Goal: Information Seeking & Learning: Learn about a topic

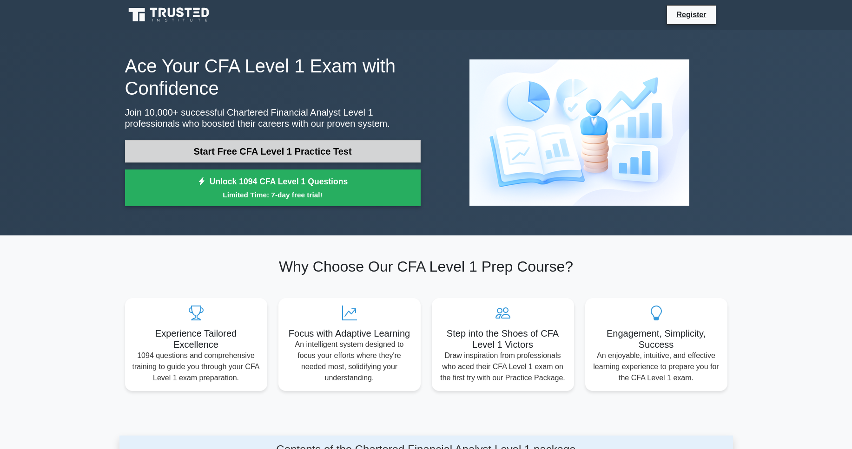
click at [317, 147] on link "Start Free CFA Level 1 Practice Test" at bounding box center [272, 151] width 295 height 22
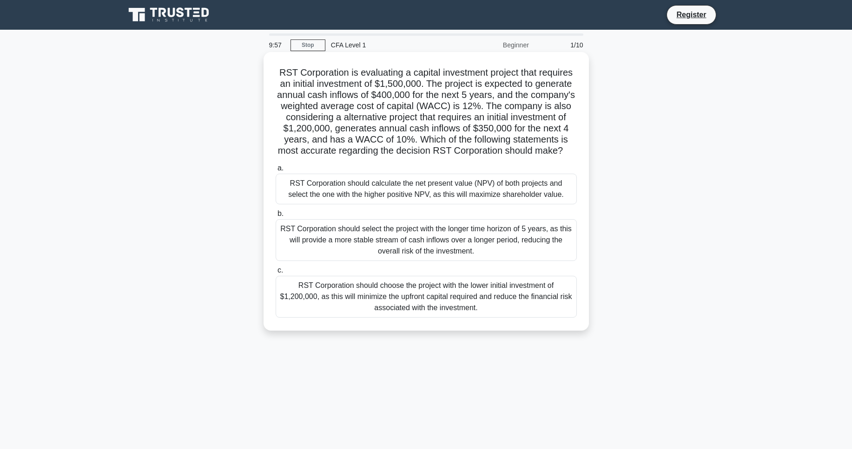
drag, startPoint x: 272, startPoint y: 68, endPoint x: 528, endPoint y: 314, distance: 355.5
click at [528, 314] on div "RST Corporation is evaluating a capital investment project that requires an ini…" at bounding box center [426, 191] width 318 height 271
copy div "RST Corporation is evaluating a capital investment project that requires an ini…"
drag, startPoint x: 302, startPoint y: 73, endPoint x: 366, endPoint y: 76, distance: 63.7
click at [366, 76] on h5 "RST Corporation is evaluating a capital investment project that requires an ini…" at bounding box center [426, 112] width 303 height 90
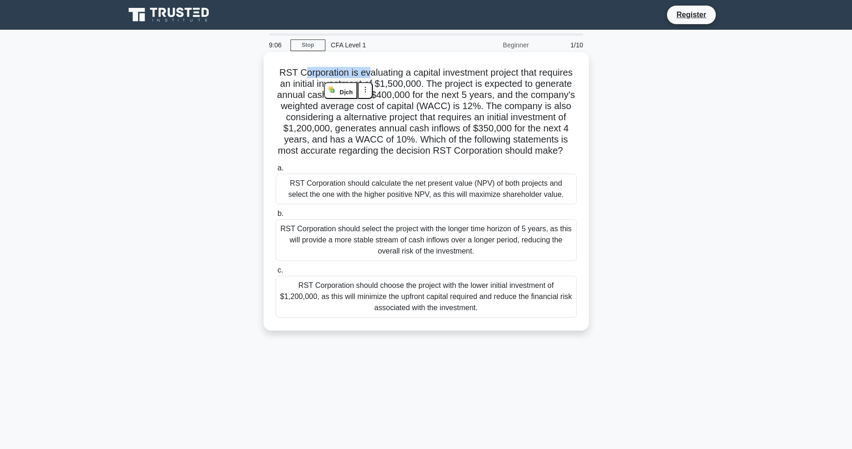
click at [366, 76] on h5 "RST Corporation is evaluating a capital investment project that requires an ini…" at bounding box center [426, 112] width 303 height 90
drag, startPoint x: 398, startPoint y: 75, endPoint x: 525, endPoint y: 78, distance: 127.3
click at [525, 78] on h5 "RST Corporation is evaluating a capital investment project that requires an ini…" at bounding box center [426, 112] width 303 height 90
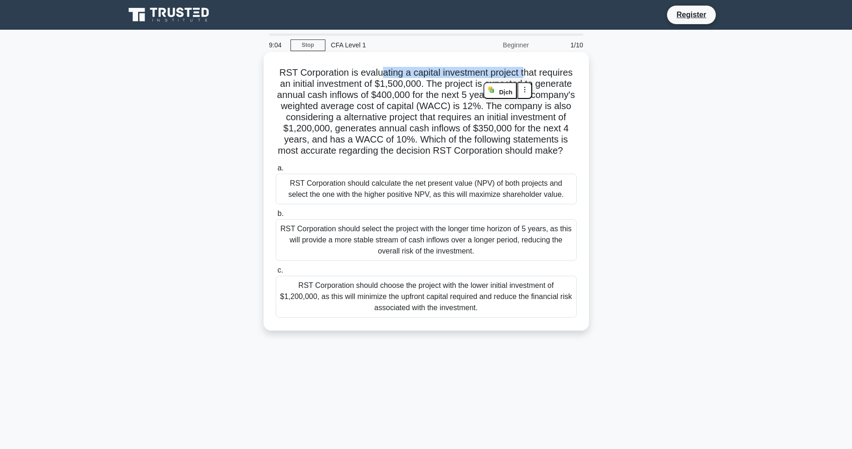
click at [525, 78] on h5 "RST Corporation is evaluating a capital investment project that requires an ini…" at bounding box center [426, 112] width 303 height 90
drag, startPoint x: 332, startPoint y: 83, endPoint x: 401, endPoint y: 83, distance: 69.2
click at [401, 83] on h5 "RST Corporation is evaluating a capital investment project that requires an ini…" at bounding box center [426, 112] width 303 height 90
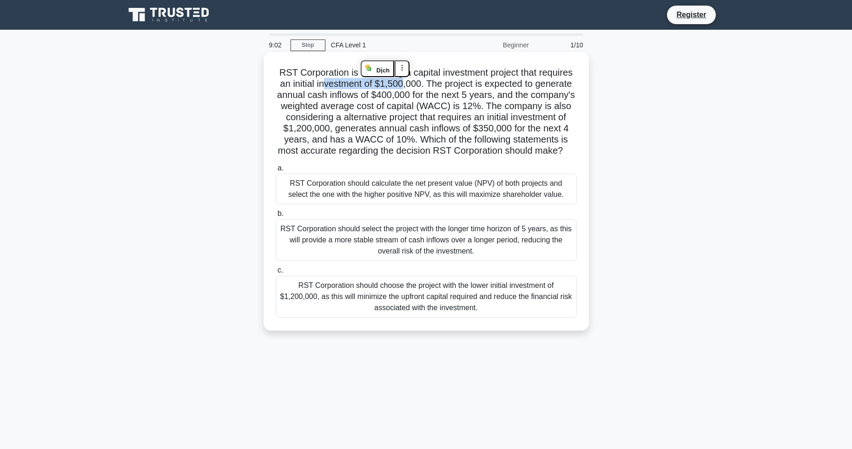
click at [401, 83] on h5 "RST Corporation is evaluating a capital investment project that requires an ini…" at bounding box center [426, 112] width 303 height 90
drag, startPoint x: 391, startPoint y: 85, endPoint x: 457, endPoint y: 87, distance: 66.0
click at [457, 87] on h5 "RST Corporation is evaluating a capital investment project that requires an ini…" at bounding box center [426, 112] width 303 height 90
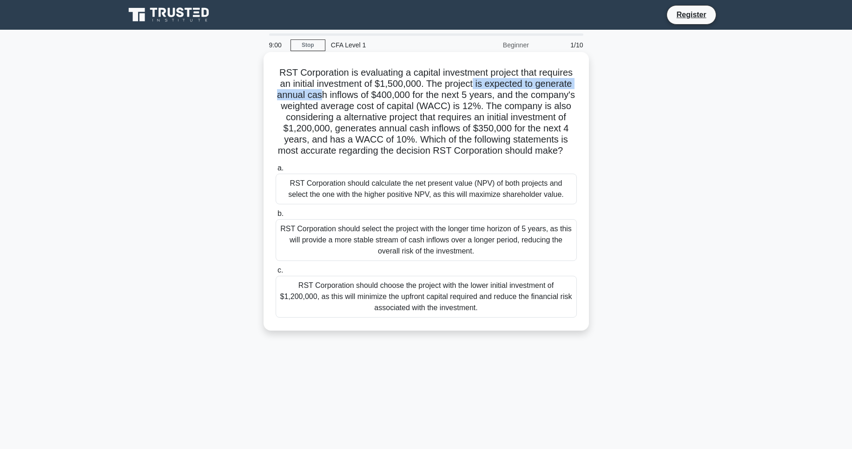
drag, startPoint x: 473, startPoint y: 83, endPoint x: 321, endPoint y: 95, distance: 152.8
click at [321, 95] on h5 "RST Corporation is evaluating a capital investment project that requires an ini…" at bounding box center [426, 112] width 303 height 90
drag, startPoint x: 321, startPoint y: 95, endPoint x: 378, endPoint y: 95, distance: 57.1
click at [378, 95] on h5 "RST Corporation is evaluating a capital investment project that requires an ini…" at bounding box center [426, 112] width 303 height 90
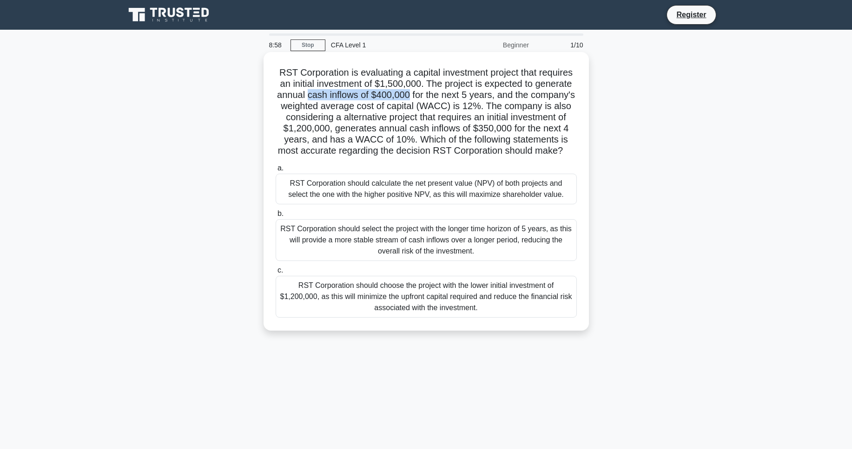
click at [378, 95] on h5 "RST Corporation is evaluating a capital investment project that requires an ini…" at bounding box center [426, 112] width 303 height 90
drag, startPoint x: 378, startPoint y: 95, endPoint x: 432, endPoint y: 93, distance: 53.9
click at [432, 93] on h5 "RST Corporation is evaluating a capital investment project that requires an ini…" at bounding box center [426, 112] width 303 height 90
drag, startPoint x: 434, startPoint y: 93, endPoint x: 467, endPoint y: 93, distance: 32.5
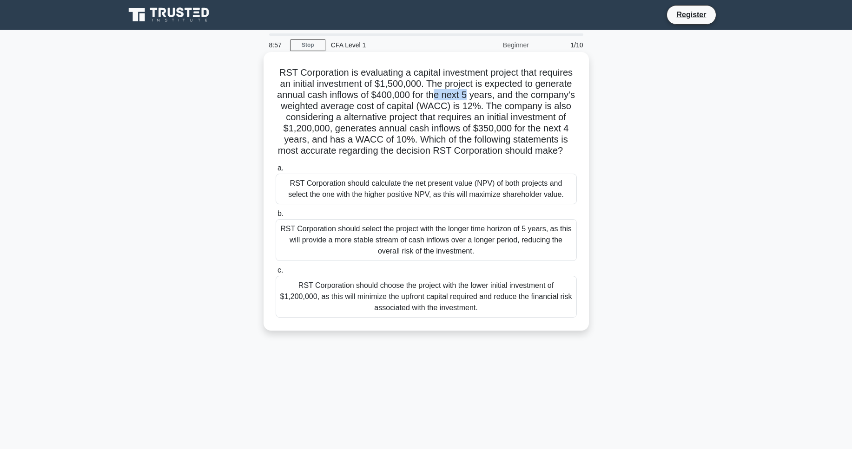
click at [467, 93] on h5 "RST Corporation is evaluating a capital investment project that requires an ini…" at bounding box center [426, 112] width 303 height 90
drag, startPoint x: 336, startPoint y: 98, endPoint x: 490, endPoint y: 99, distance: 153.8
click at [490, 99] on h5 "RST Corporation is evaluating a capital investment project that requires an ini…" at bounding box center [426, 112] width 303 height 90
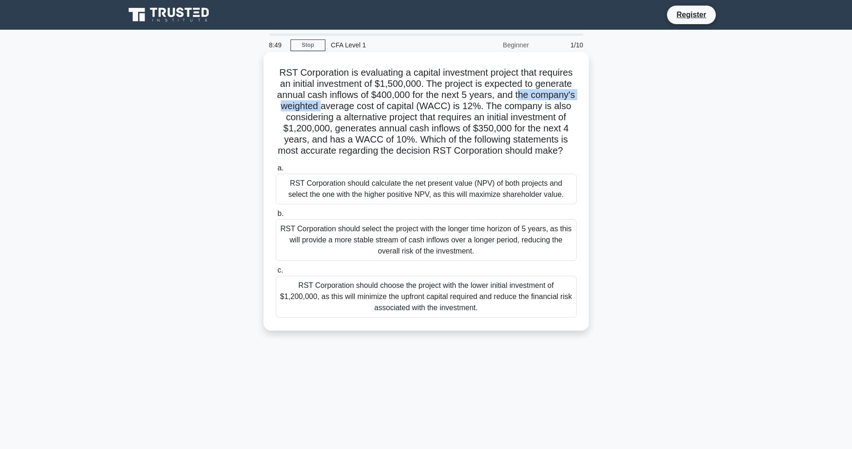
drag, startPoint x: 524, startPoint y: 95, endPoint x: 324, endPoint y: 107, distance: 199.7
click at [324, 107] on h5 "RST Corporation is evaluating a capital investment project that requires an ini…" at bounding box center [426, 112] width 303 height 90
drag, startPoint x: 324, startPoint y: 107, endPoint x: 426, endPoint y: 109, distance: 102.2
click at [426, 109] on h5 "RST Corporation is evaluating a capital investment project that requires an ini…" at bounding box center [426, 112] width 303 height 90
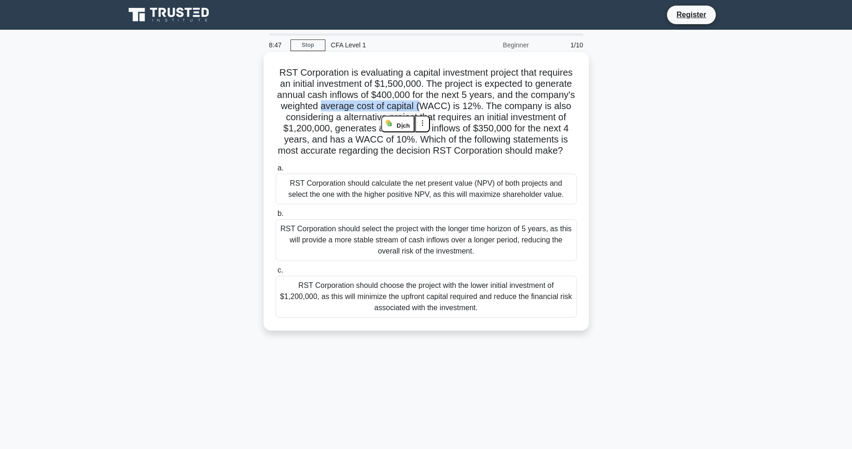
click at [426, 109] on h5 "RST Corporation is evaluating a capital investment project that requires an ini…" at bounding box center [426, 112] width 303 height 90
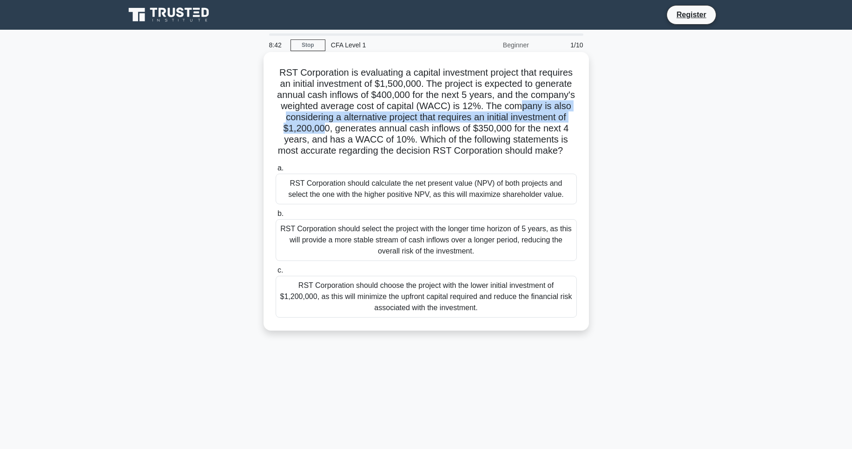
drag, startPoint x: 549, startPoint y: 116, endPoint x: 322, endPoint y: 129, distance: 227.6
click at [322, 129] on h5 "RST Corporation is evaluating a capital investment project that requires an ini…" at bounding box center [426, 112] width 303 height 90
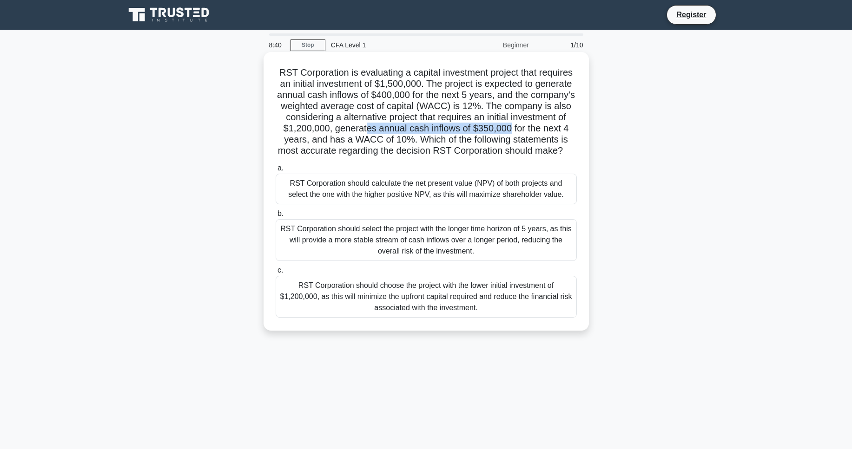
drag, startPoint x: 364, startPoint y: 131, endPoint x: 511, endPoint y: 132, distance: 146.3
click at [511, 132] on h5 "RST Corporation is evaluating a capital investment project that requires an ini…" at bounding box center [426, 112] width 303 height 90
drag, startPoint x: 537, startPoint y: 128, endPoint x: 335, endPoint y: 138, distance: 202.3
click at [335, 138] on h5 "RST Corporation is evaluating a capital investment project that requires an ini…" at bounding box center [426, 112] width 303 height 90
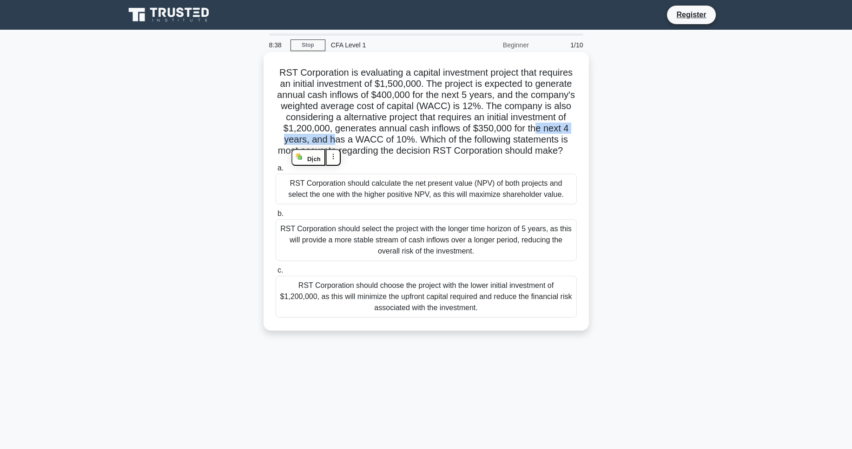
click at [335, 138] on h5 "RST Corporation is evaluating a capital investment project that requires an ini…" at bounding box center [426, 112] width 303 height 90
drag, startPoint x: 397, startPoint y: 139, endPoint x: 433, endPoint y: 138, distance: 36.3
click at [433, 138] on h5 "RST Corporation is evaluating a capital investment project that requires an ini…" at bounding box center [426, 112] width 303 height 90
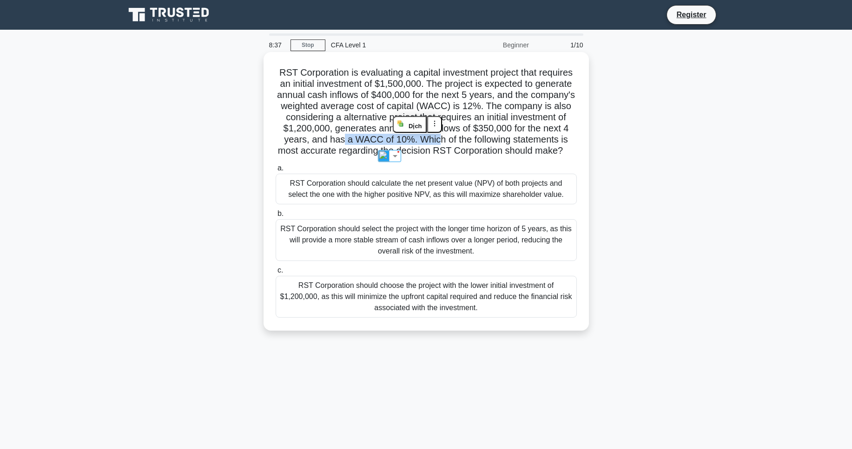
click at [433, 138] on h5 "RST Corporation is evaluating a capital investment project that requires an ini…" at bounding box center [426, 112] width 303 height 90
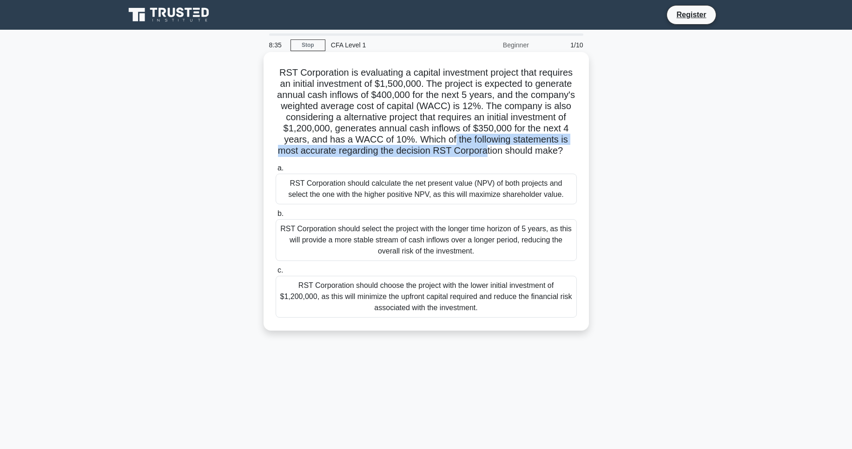
drag, startPoint x: 453, startPoint y: 137, endPoint x: 491, endPoint y: 149, distance: 39.5
click at [490, 149] on h5 "RST Corporation is evaluating a capital investment project that requires an ini…" at bounding box center [426, 112] width 303 height 90
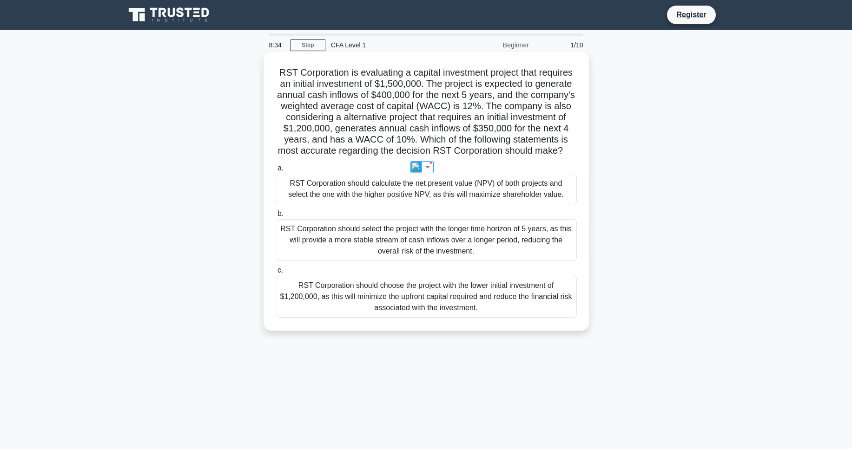
click at [491, 149] on h5 "RST Corporation is evaluating a capital investment project that requires an ini…" at bounding box center [426, 112] width 303 height 90
click at [409, 185] on div "RST Corporation should calculate the net present value (NPV) of both projects a…" at bounding box center [426, 189] width 301 height 31
click at [276, 171] on input "a. RST Corporation should calculate the net present value (NPV) of both project…" at bounding box center [276, 168] width 0 height 6
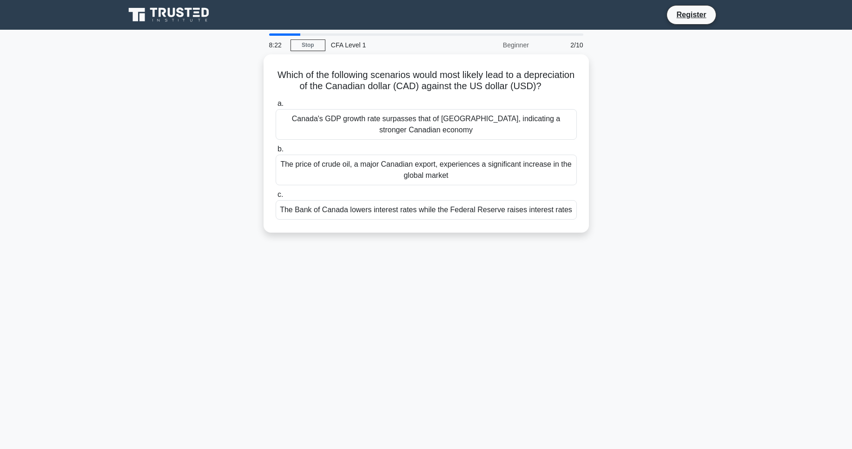
click at [275, 36] on div "8:22" at bounding box center [276, 45] width 27 height 19
click at [285, 35] on div at bounding box center [285, 34] width 32 height 2
drag, startPoint x: 296, startPoint y: 72, endPoint x: 602, endPoint y: 224, distance: 341.6
click at [602, 224] on div "Which of the following scenarios would most likely lead to a depreciation of th…" at bounding box center [425, 149] width 613 height 190
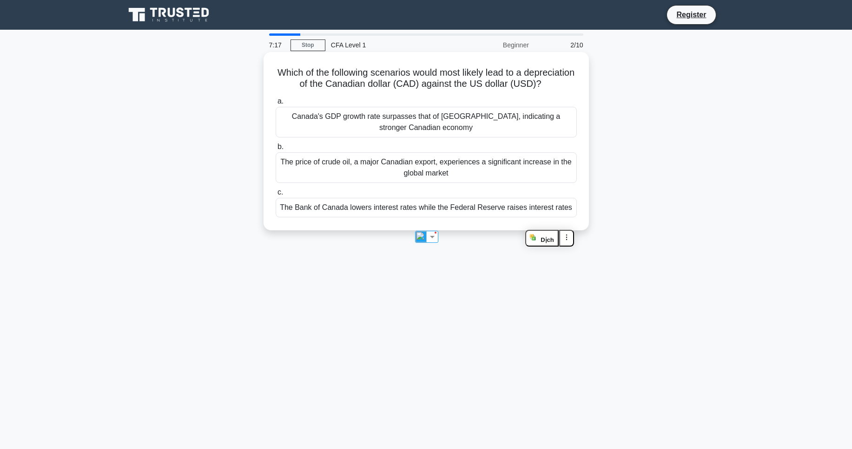
copy div "Which of the following scenarios would most likely lead to a depreciation of th…"
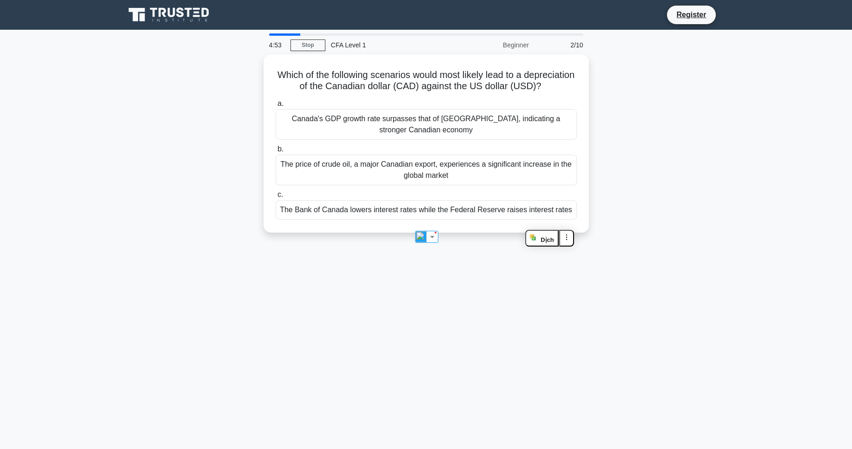
click at [679, 155] on div "Which of the following scenarios would most likely lead to a depreciation of th…" at bounding box center [425, 149] width 613 height 190
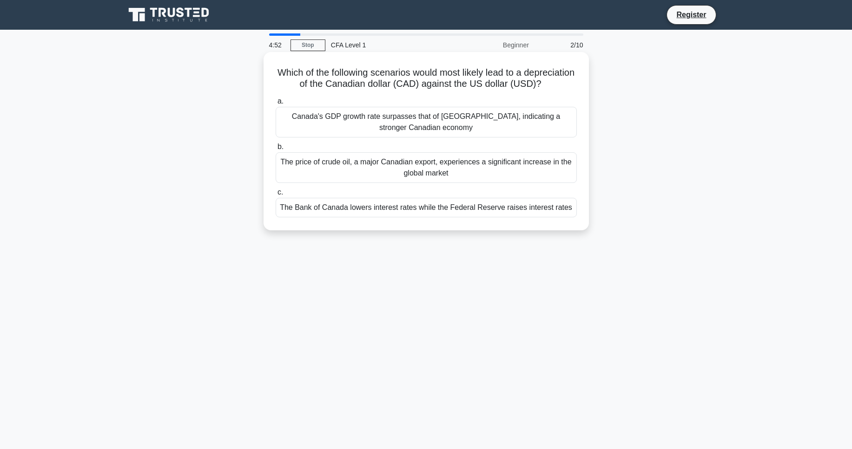
click at [451, 217] on div "The Bank of Canada lowers interest rates while the Federal Reserve raises inter…" at bounding box center [426, 208] width 301 height 20
click at [276, 196] on input "c. The Bank of Canada lowers interest rates while the Federal Reserve raises in…" at bounding box center [276, 193] width 0 height 6
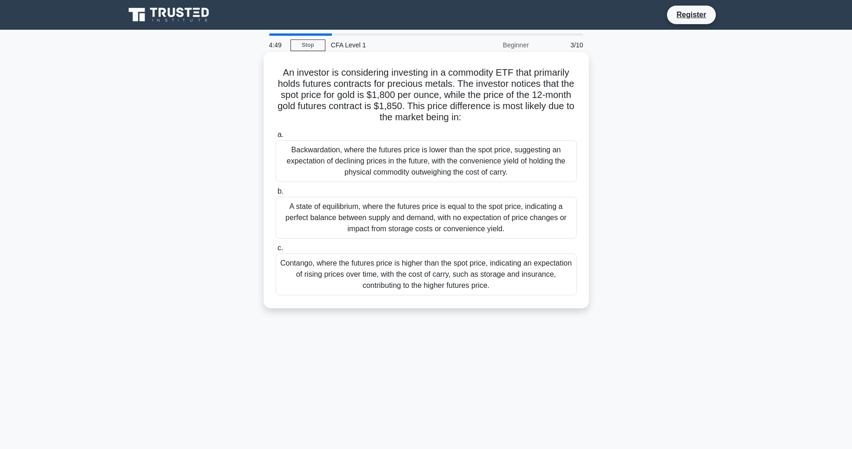
drag, startPoint x: 273, startPoint y: 69, endPoint x: 542, endPoint y: 288, distance: 346.8
click at [542, 288] on div "An investor is considering investing in a commodity ETF that primarily holds fu…" at bounding box center [426, 180] width 318 height 249
copy div "An investor is considering investing in a commodity ETF that primarily holds fu…"
drag, startPoint x: 457, startPoint y: 72, endPoint x: 494, endPoint y: 74, distance: 37.2
click at [494, 74] on h5 "An investor is considering investing in a commodity ETF that primarily holds fu…" at bounding box center [426, 95] width 303 height 57
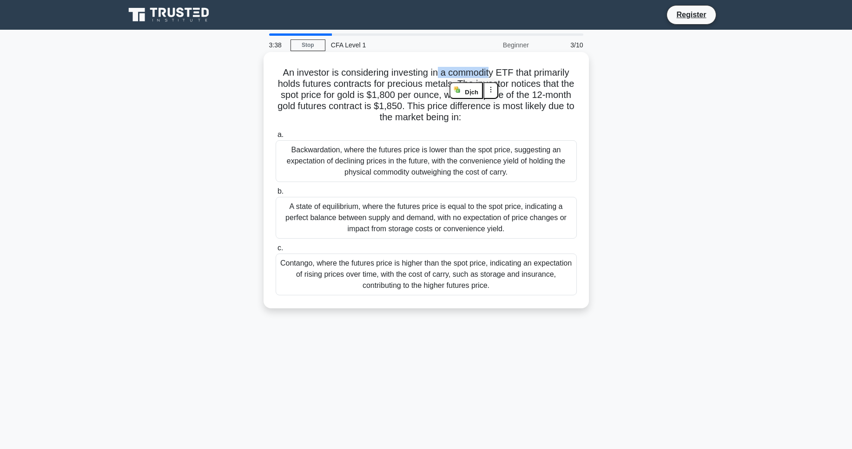
click at [494, 74] on h5 "An investor is considering investing in a commodity ETF that primarily holds fu…" at bounding box center [426, 95] width 303 height 57
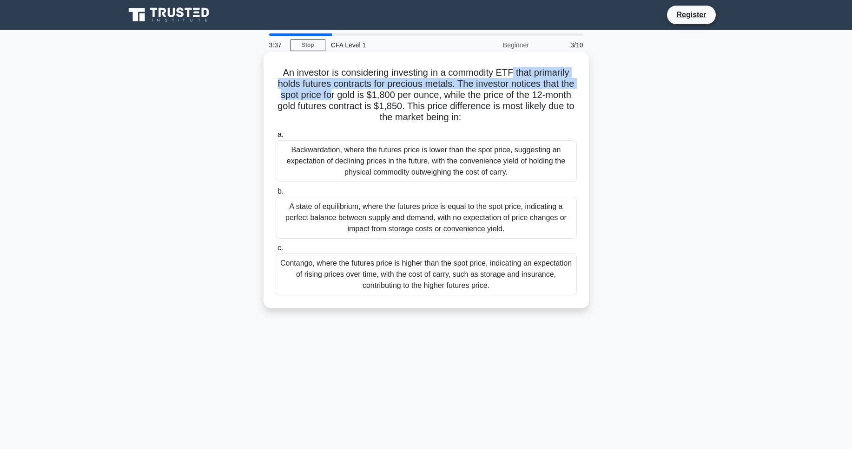
drag, startPoint x: 512, startPoint y: 73, endPoint x: 351, endPoint y: 90, distance: 161.6
click at [351, 90] on h5 "An investor is considering investing in a commodity ETF that primarily holds fu…" at bounding box center [426, 95] width 303 height 57
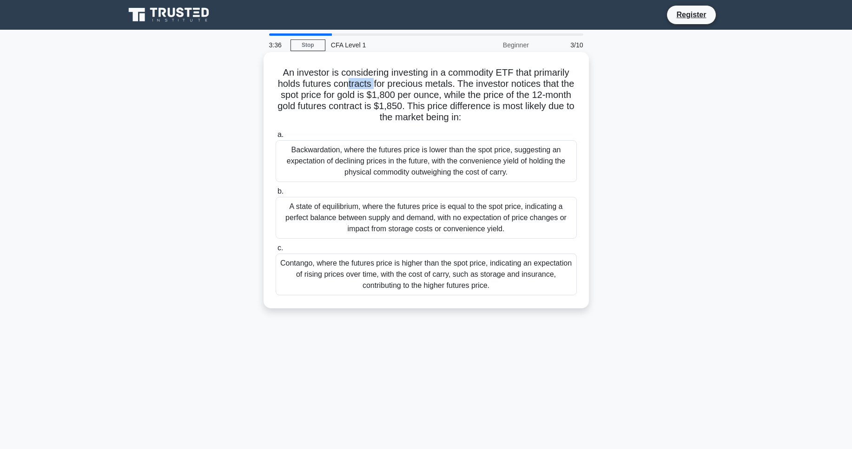
drag, startPoint x: 354, startPoint y: 85, endPoint x: 380, endPoint y: 85, distance: 25.1
click at [380, 85] on h5 "An investor is considering investing in a commodity ETF that primarily holds fu…" at bounding box center [426, 95] width 303 height 57
drag, startPoint x: 304, startPoint y: 96, endPoint x: 377, endPoint y: 95, distance: 72.5
click at [377, 95] on h5 "An investor is considering investing in a commodity ETF that primarily holds fu…" at bounding box center [426, 95] width 303 height 57
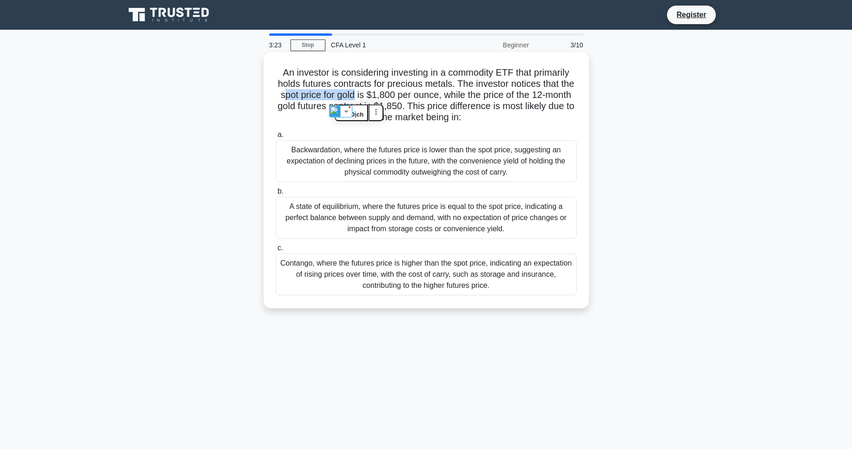
click at [377, 95] on h5 "An investor is considering investing in a commodity ETF that primarily holds fu…" at bounding box center [426, 95] width 303 height 57
click at [473, 289] on div "Contango, where the futures price is higher than the spot price, indicating an …" at bounding box center [426, 275] width 301 height 42
click at [276, 251] on input "c. Contango, where the futures price is higher than the spot price, indicating …" at bounding box center [276, 248] width 0 height 6
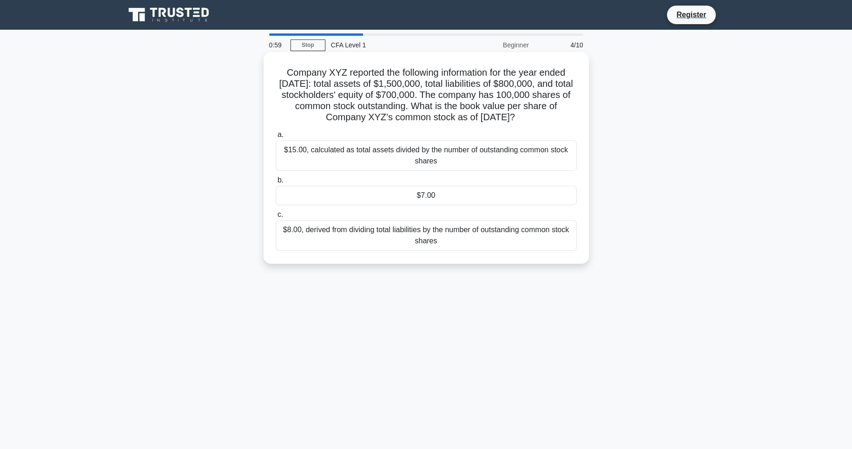
drag, startPoint x: 280, startPoint y: 71, endPoint x: 509, endPoint y: 255, distance: 293.1
click at [509, 255] on div "Company XYZ reported the following information for the year ended [DATE]: total…" at bounding box center [426, 158] width 318 height 204
copy div "Company XYZ reported the following information for the year ended [DATE]: total…"
